Goal: Task Accomplishment & Management: Manage account settings

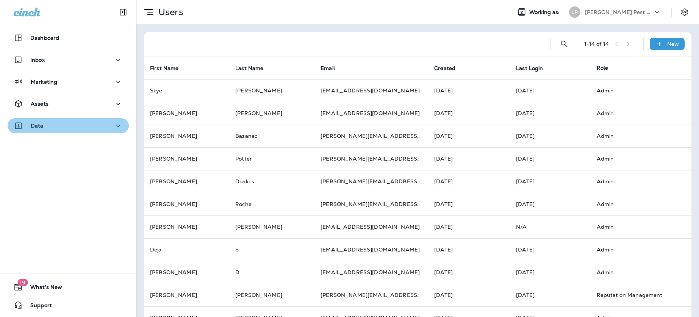
click at [73, 125] on div "Data" at bounding box center [68, 125] width 109 height 9
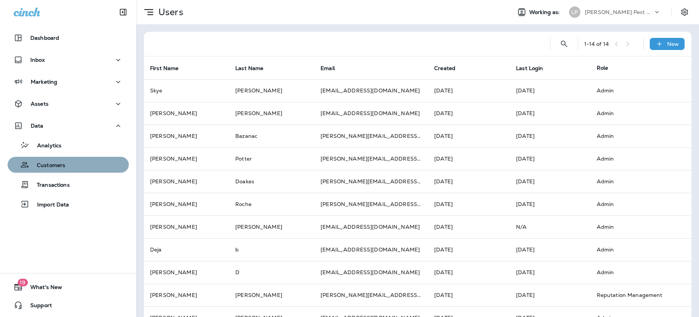
click at [64, 166] on p "Customers" at bounding box center [47, 165] width 36 height 7
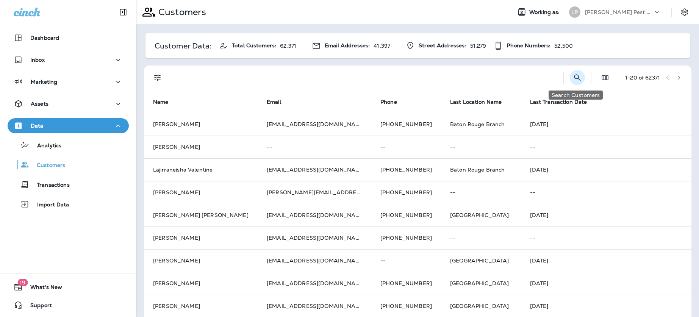
click at [574, 76] on icon "Search Customers" at bounding box center [577, 77] width 9 height 9
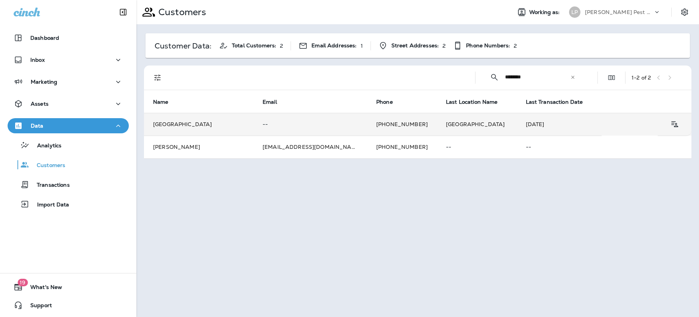
click at [206, 125] on td "[GEOGRAPHIC_DATA]" at bounding box center [198, 124] width 109 height 23
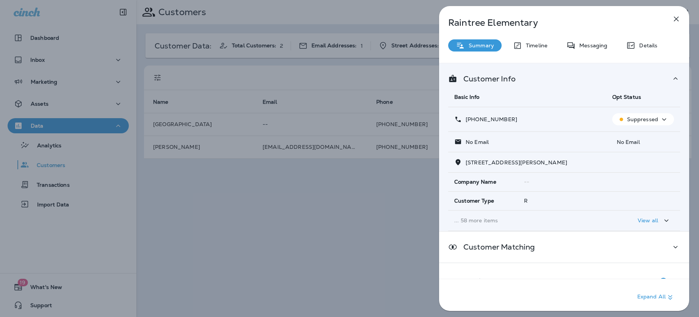
click at [667, 218] on icon "button" at bounding box center [666, 220] width 9 height 9
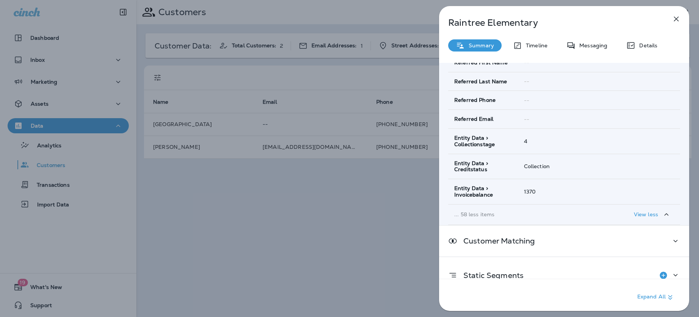
scroll to position [1273, 0]
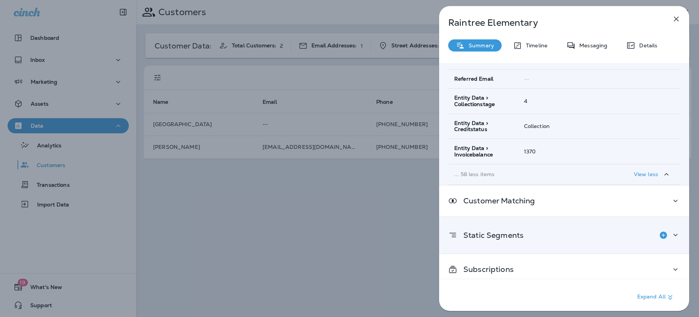
click at [575, 229] on div "Static Segments" at bounding box center [564, 235] width 232 height 15
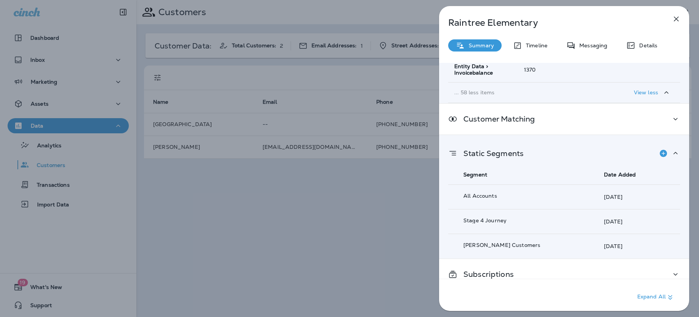
scroll to position [1359, 0]
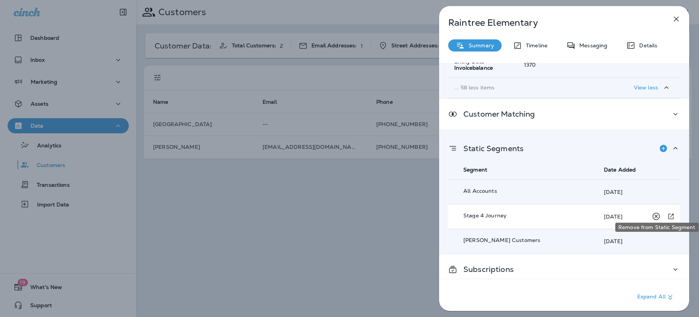
click at [654, 212] on icon "Remove from Static Segment" at bounding box center [655, 216] width 9 height 9
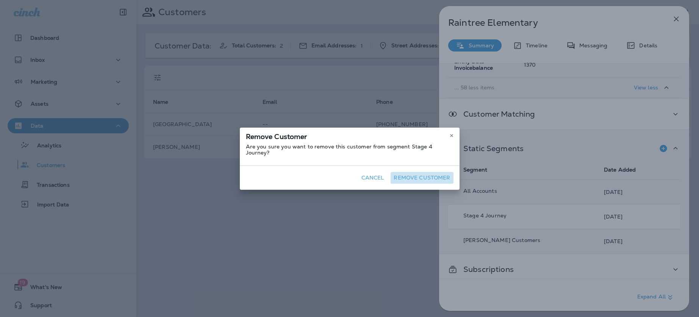
click at [428, 177] on button "Remove Customer" at bounding box center [421, 178] width 62 height 12
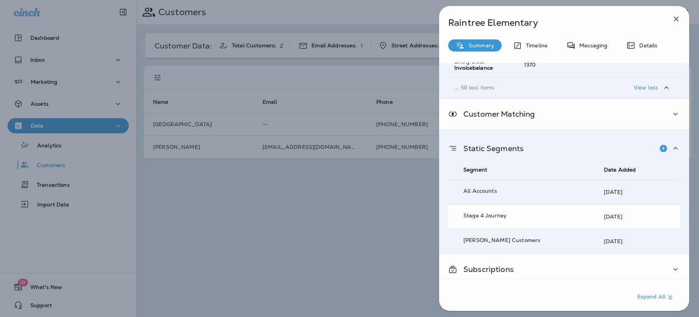
scroll to position [1335, 0]
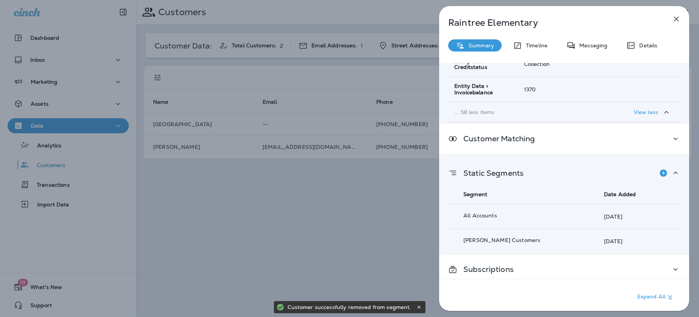
click at [410, 193] on div "[GEOGRAPHIC_DATA] Summary Timeline Messaging Details Customer Info Basic Info O…" at bounding box center [349, 158] width 699 height 317
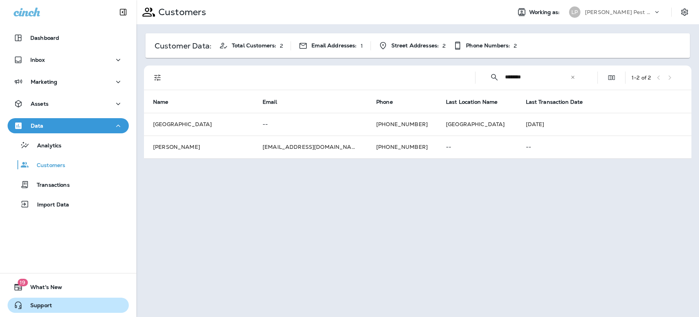
click at [40, 307] on span "Support" at bounding box center [37, 306] width 29 height 9
click at [515, 76] on input "********" at bounding box center [537, 77] width 65 height 20
paste input "**********"
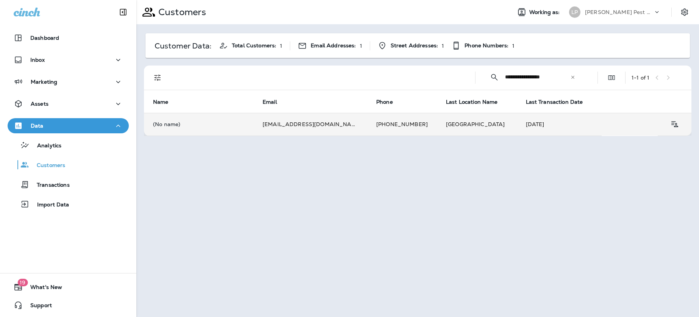
type input "**********"
click at [190, 119] on td "(No name)" at bounding box center [198, 124] width 109 height 23
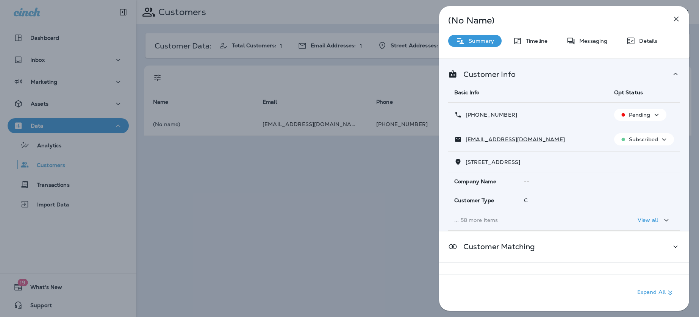
click at [652, 225] on div "View all" at bounding box center [653, 219] width 33 height 9
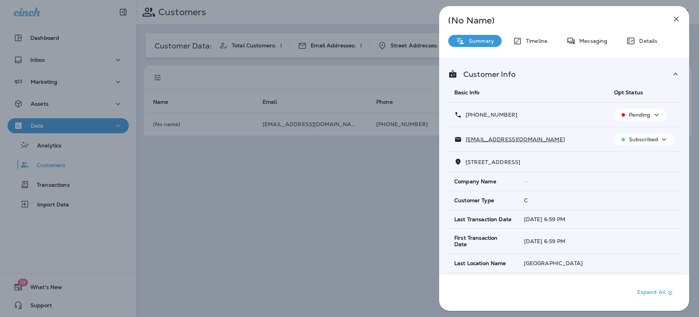
click at [649, 140] on p "Subscribed" at bounding box center [643, 139] width 29 height 6
click at [642, 151] on button "Unsubscribe" at bounding box center [645, 157] width 54 height 18
